Goal: Transaction & Acquisition: Purchase product/service

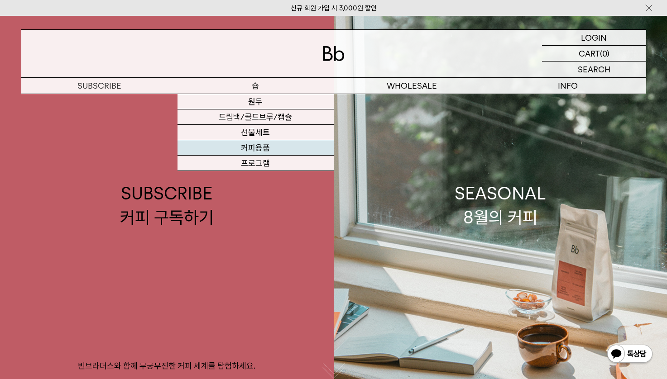
click at [245, 148] on link "커피용품" at bounding box center [255, 147] width 156 height 15
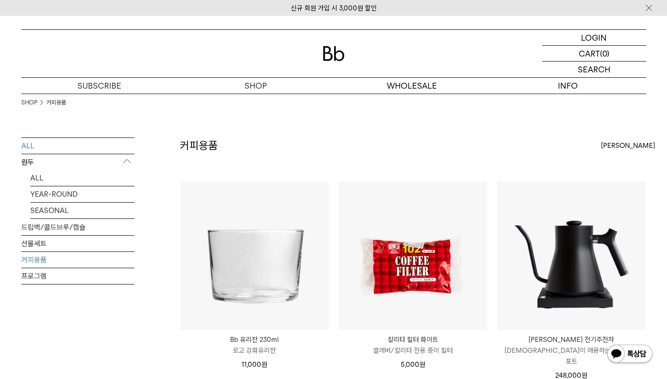
click at [73, 143] on link "ALL" at bounding box center [77, 146] width 113 height 16
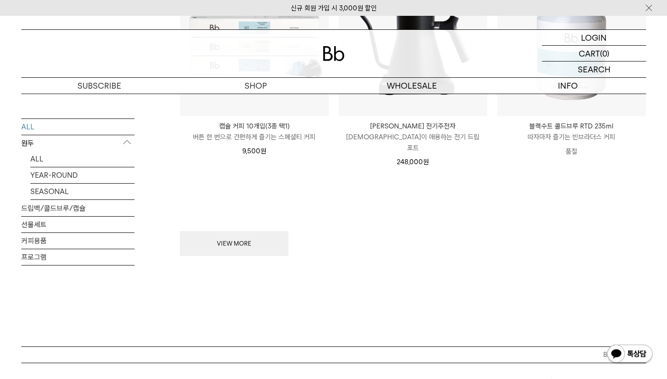
scroll to position [1356, 0]
